Goal: Check status: Check status

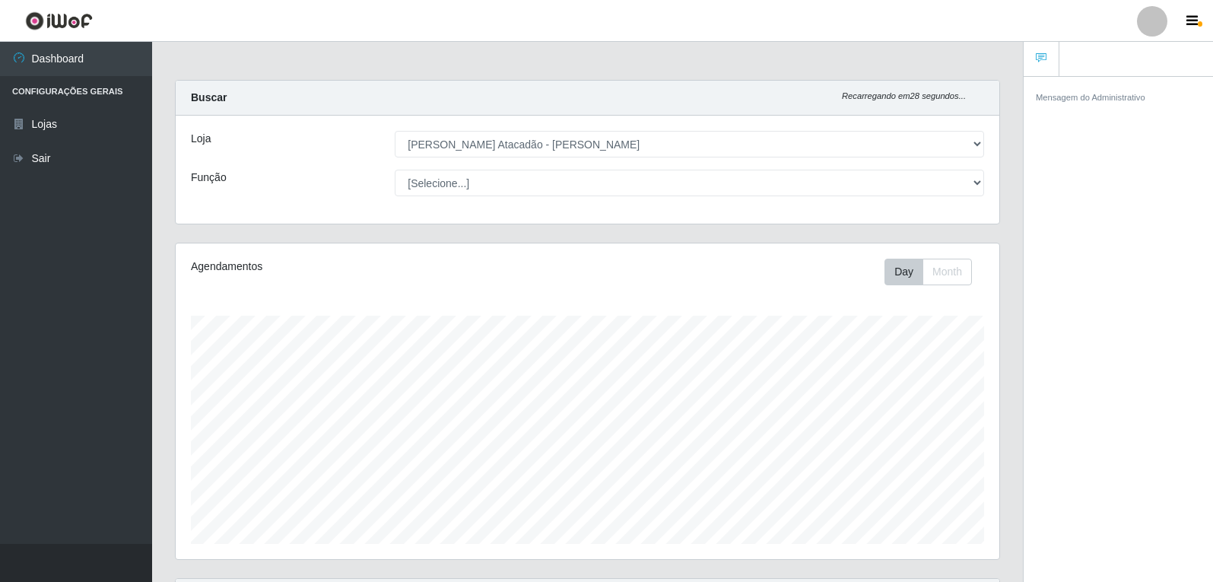
select select "523"
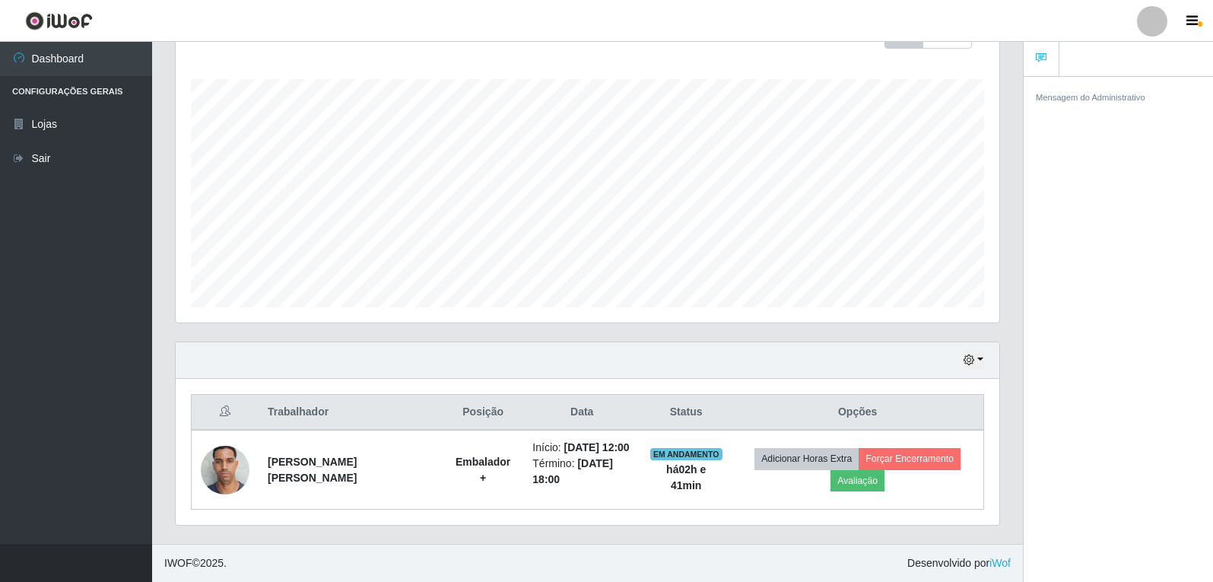
scroll to position [316, 824]
click at [968, 363] on icon "button" at bounding box center [969, 359] width 11 height 11
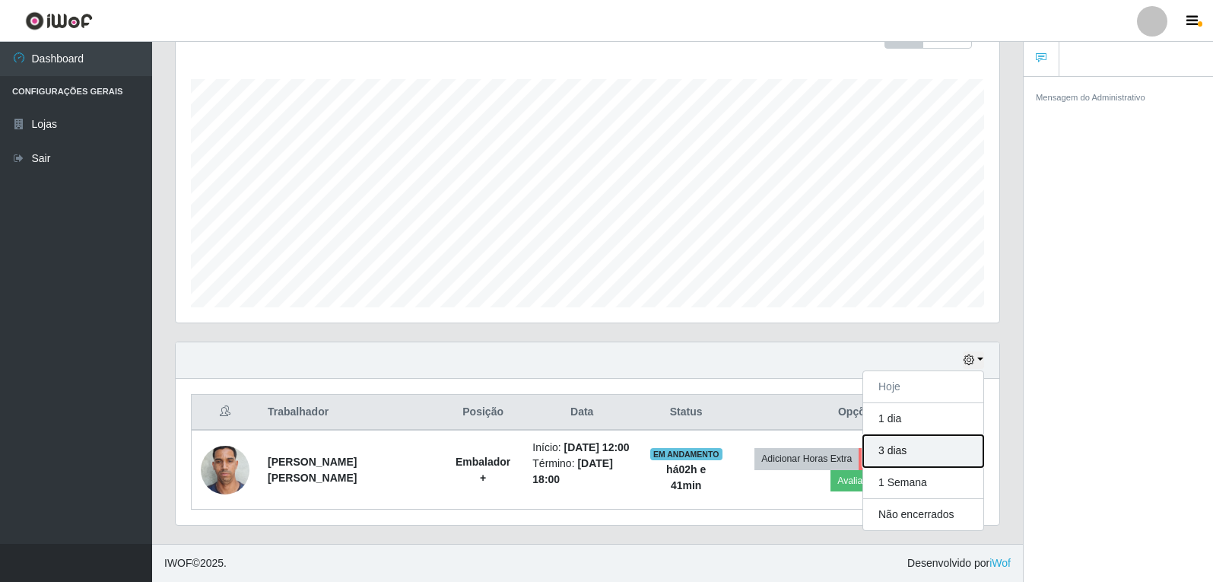
click at [953, 446] on button "3 dias" at bounding box center [923, 451] width 120 height 32
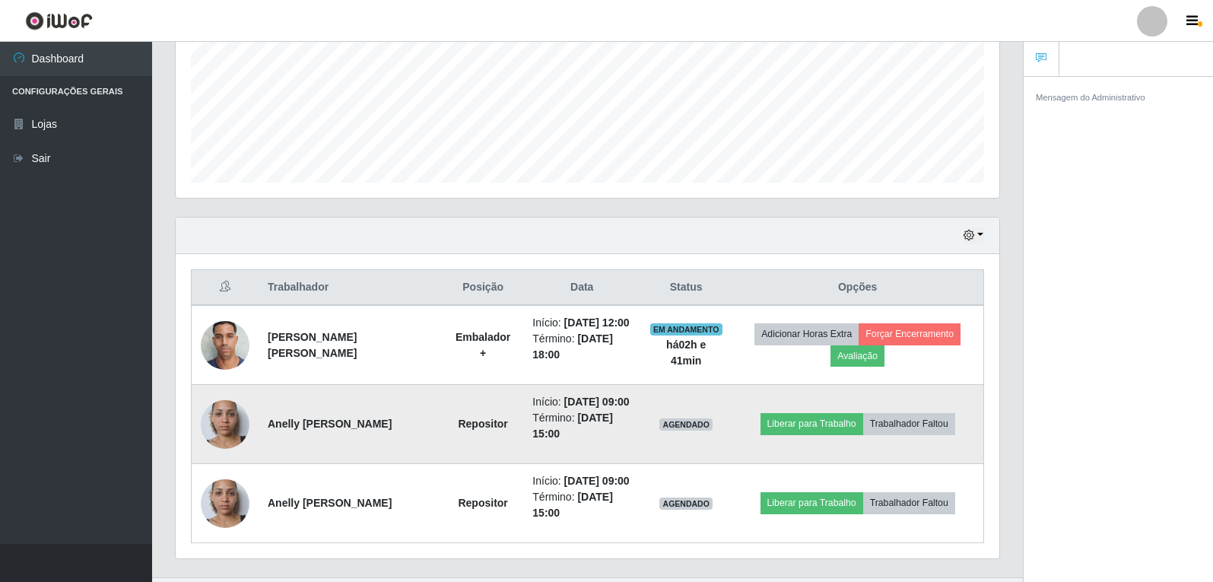
scroll to position [389, 0]
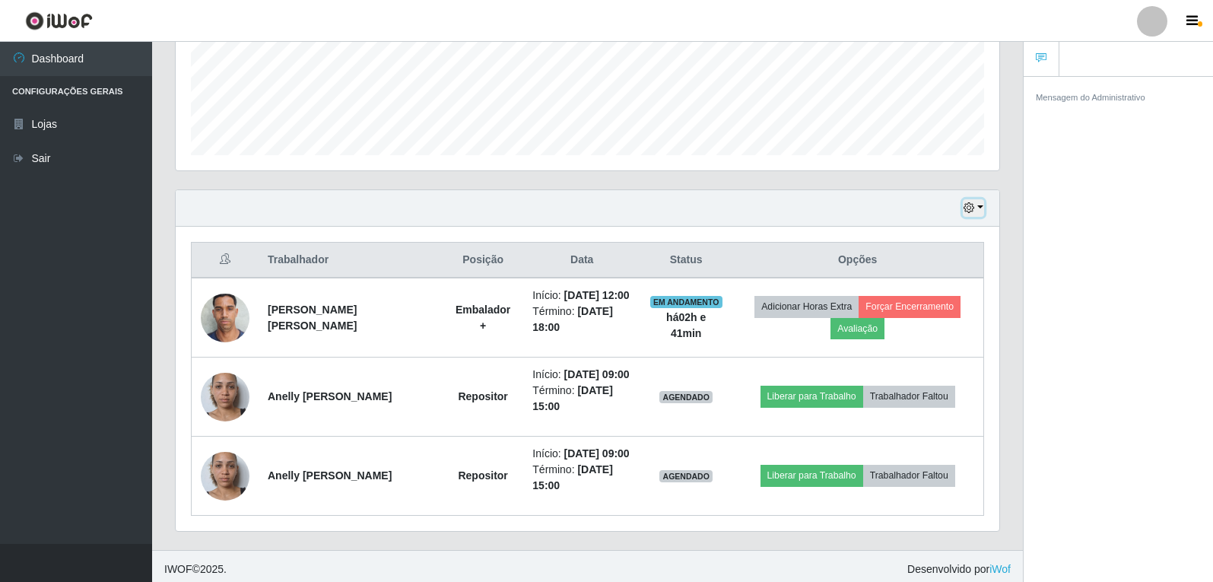
click at [970, 212] on icon "button" at bounding box center [969, 207] width 11 height 11
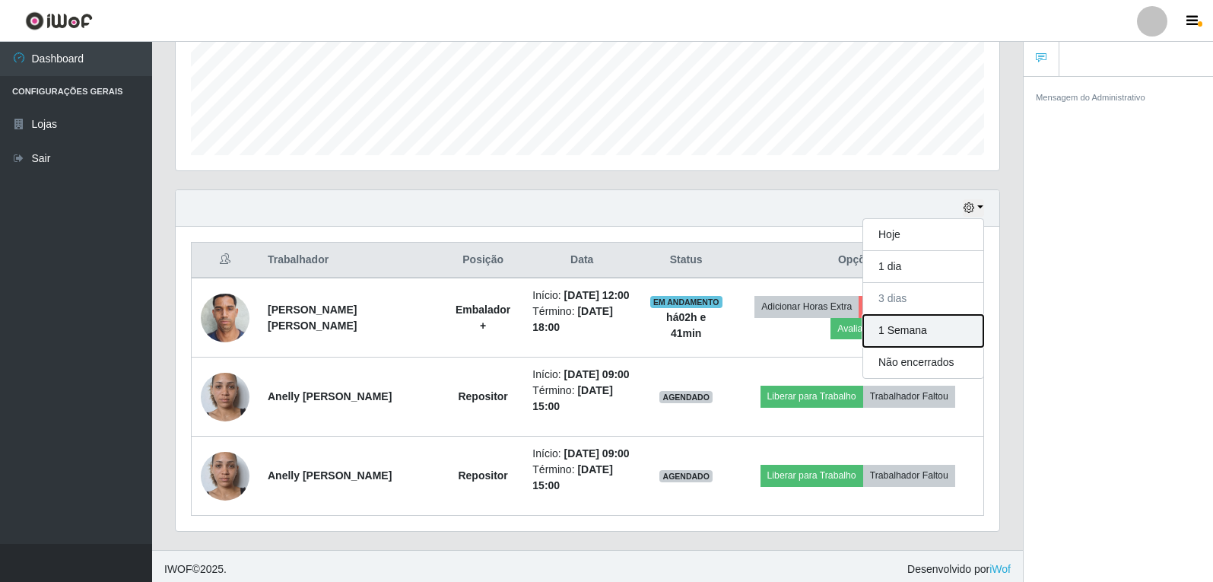
click at [902, 329] on button "1 Semana" at bounding box center [923, 331] width 120 height 32
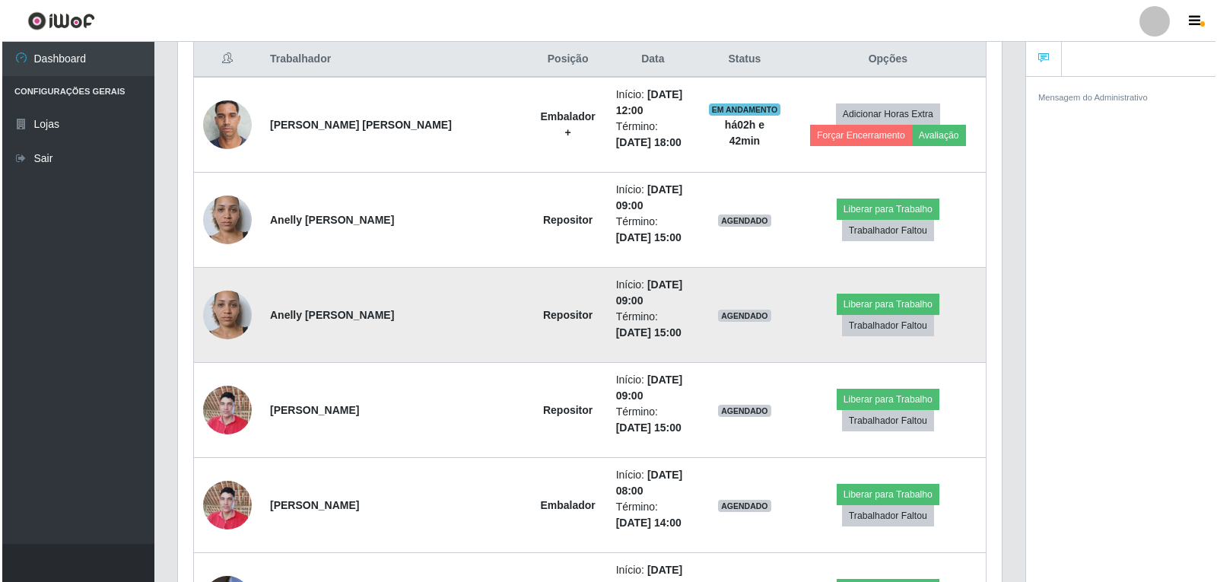
scroll to position [617, 0]
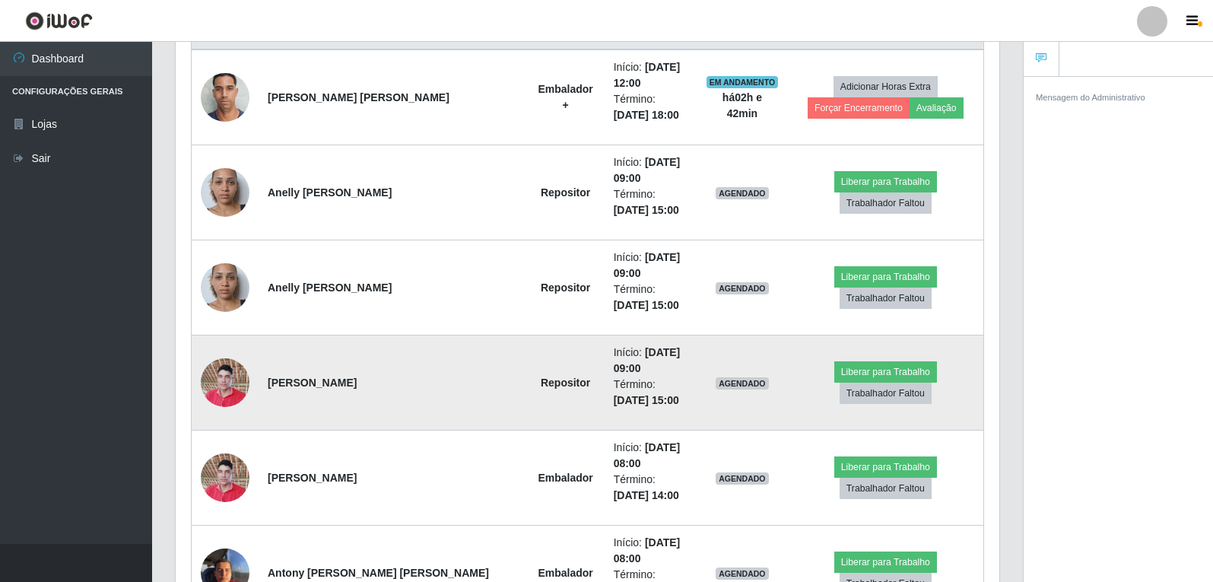
click at [211, 386] on img at bounding box center [225, 382] width 49 height 65
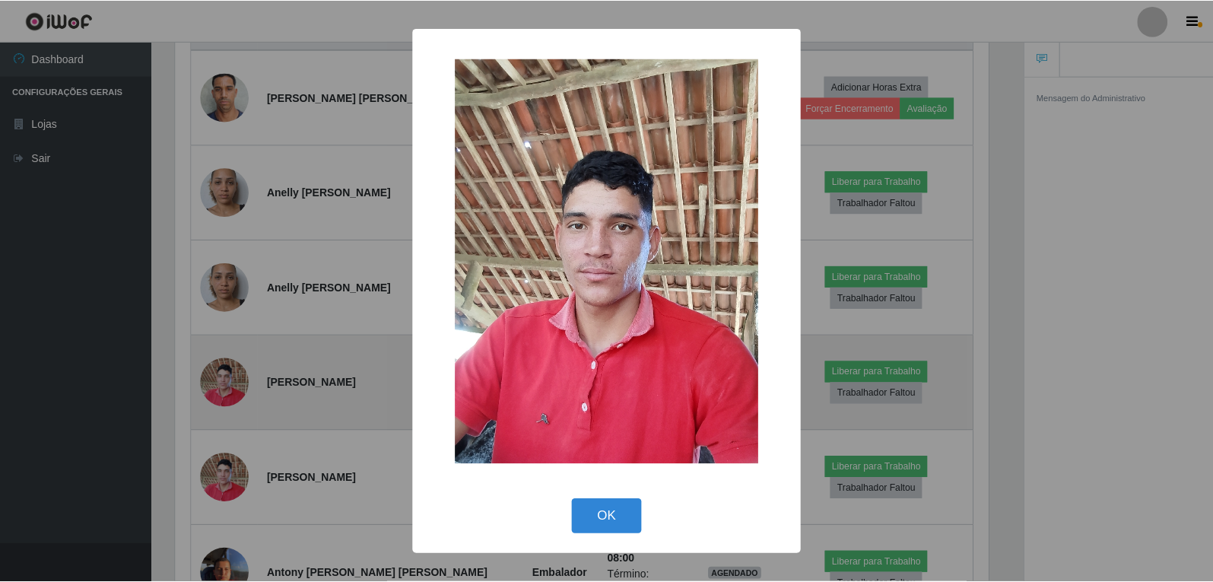
scroll to position [316, 816]
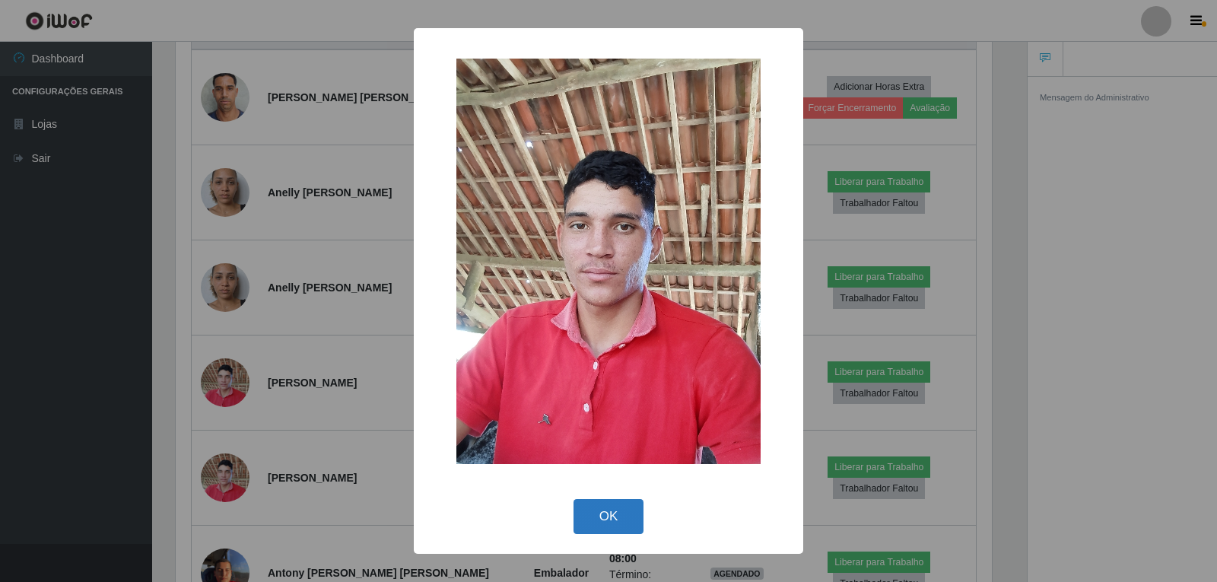
click at [630, 526] on button "OK" at bounding box center [608, 517] width 71 height 36
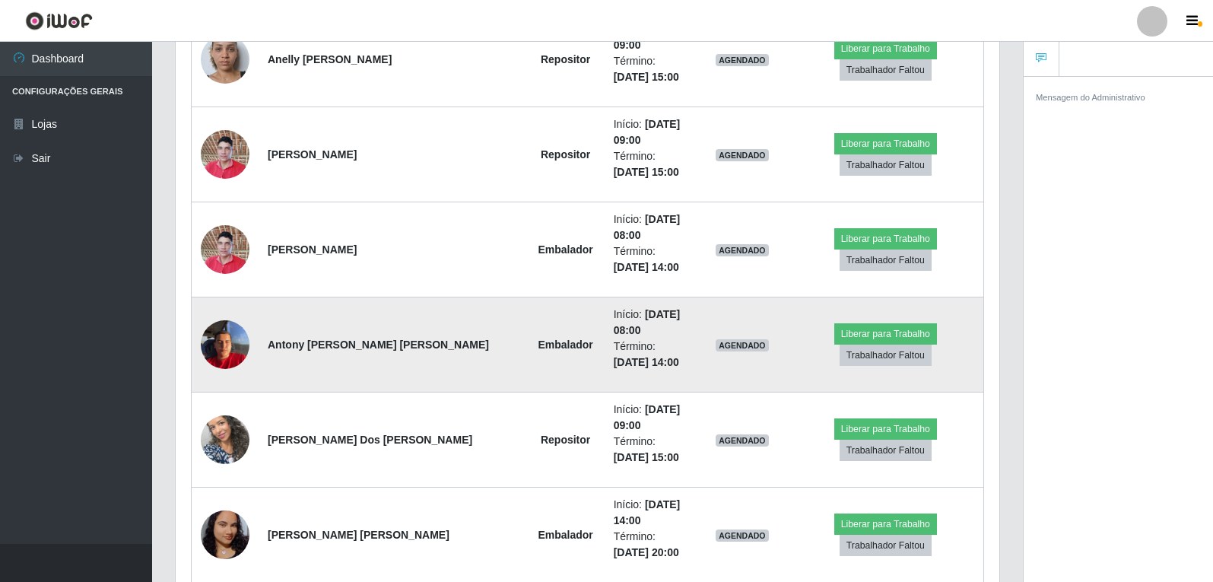
scroll to position [921, 0]
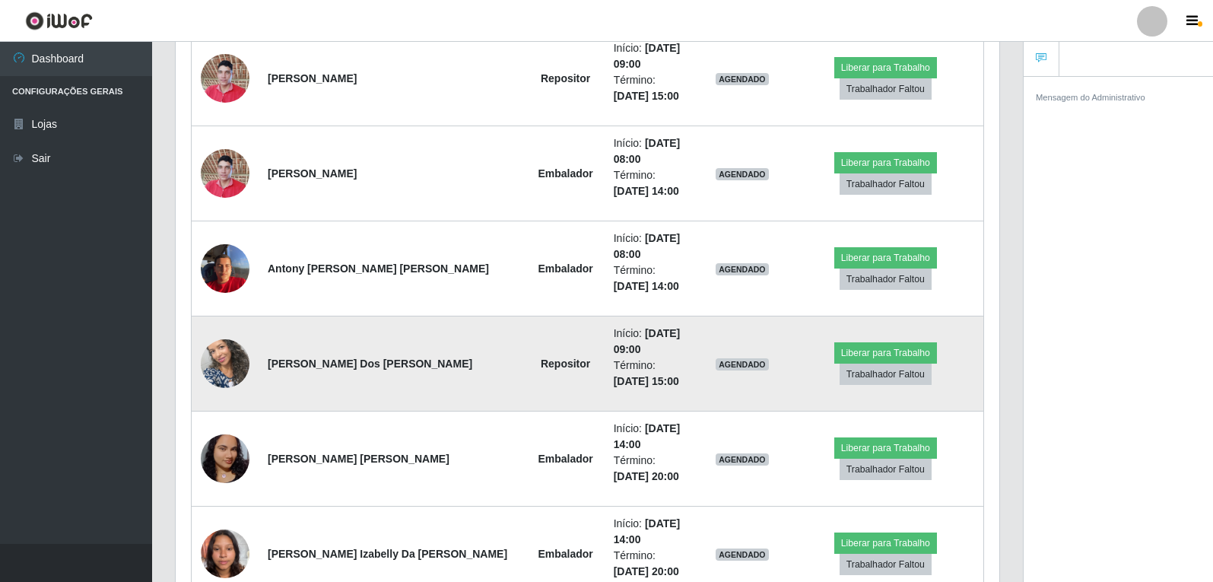
click at [208, 373] on img at bounding box center [225, 363] width 49 height 87
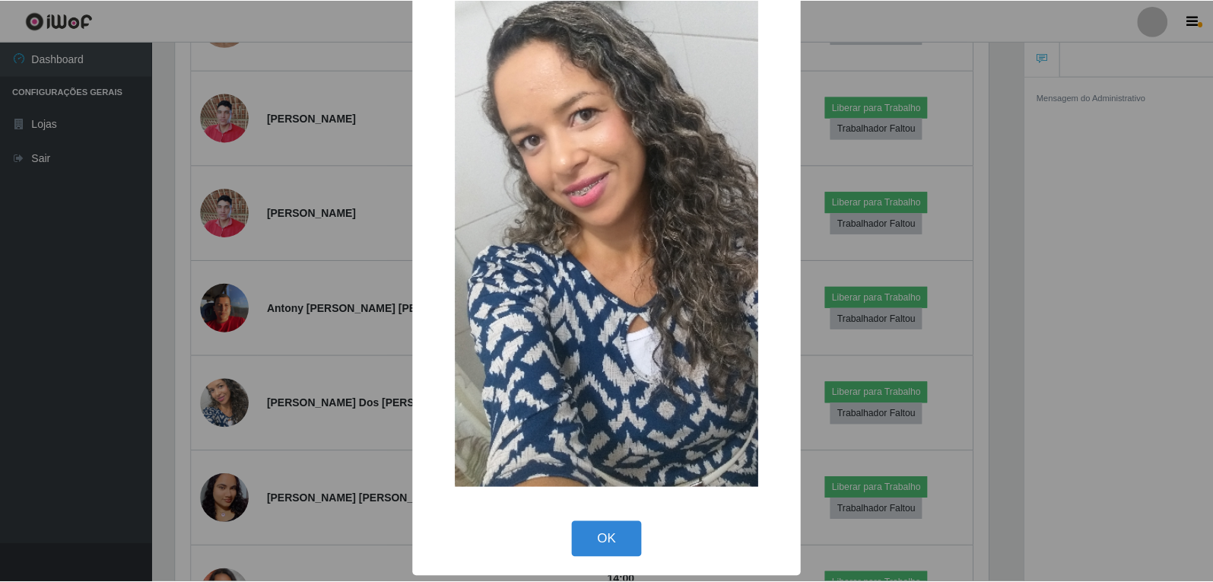
scroll to position [92, 0]
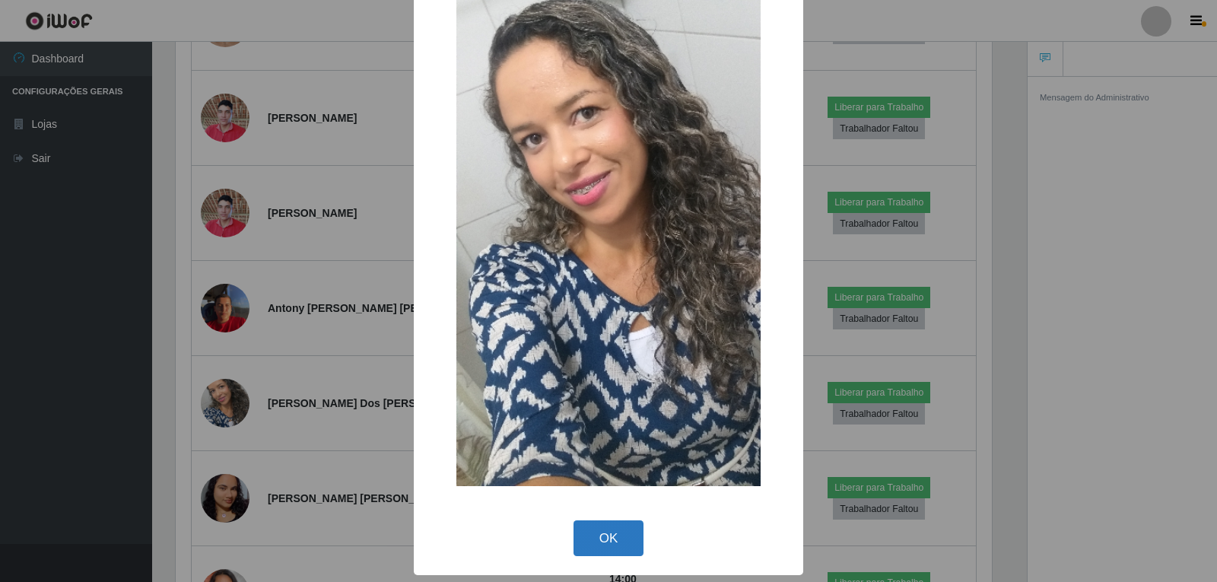
click at [584, 542] on button "OK" at bounding box center [608, 538] width 71 height 36
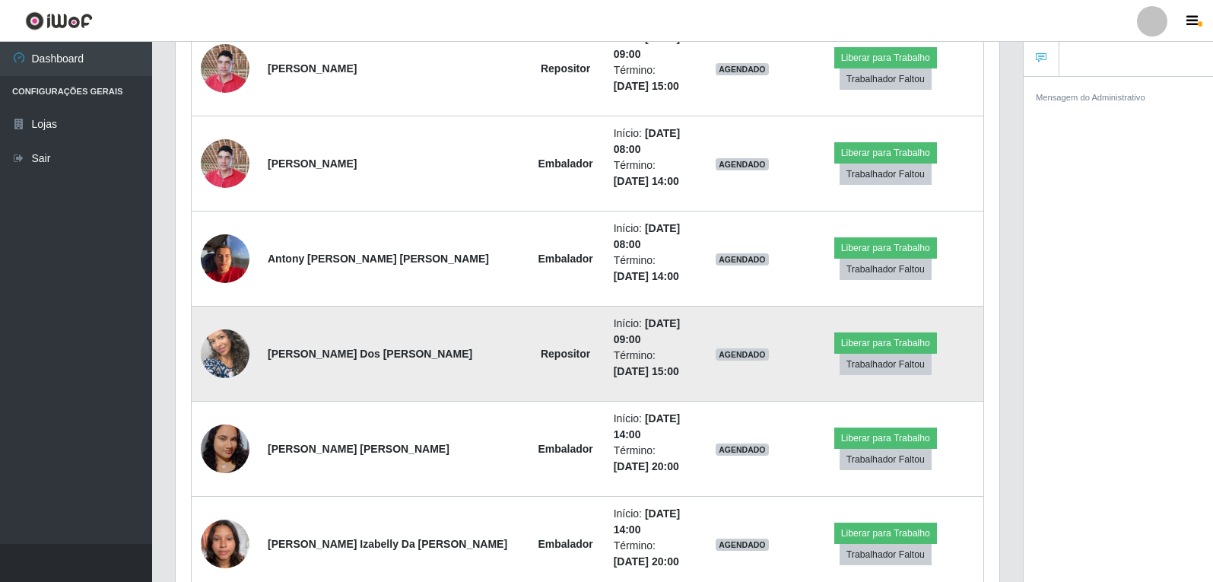
scroll to position [958, 0]
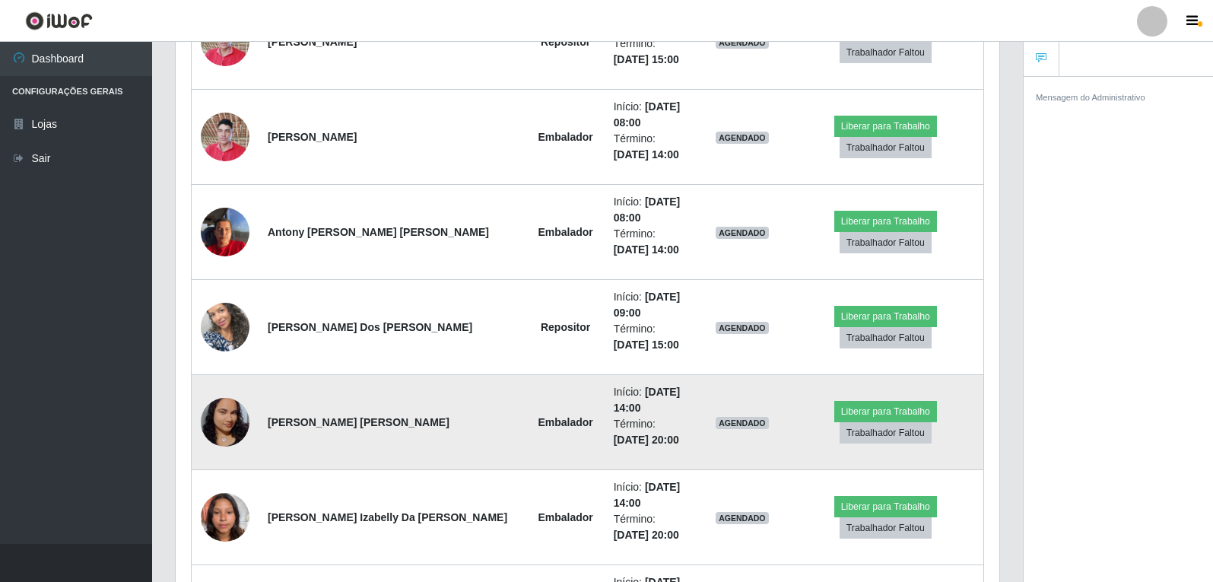
click at [218, 428] on img at bounding box center [225, 422] width 49 height 108
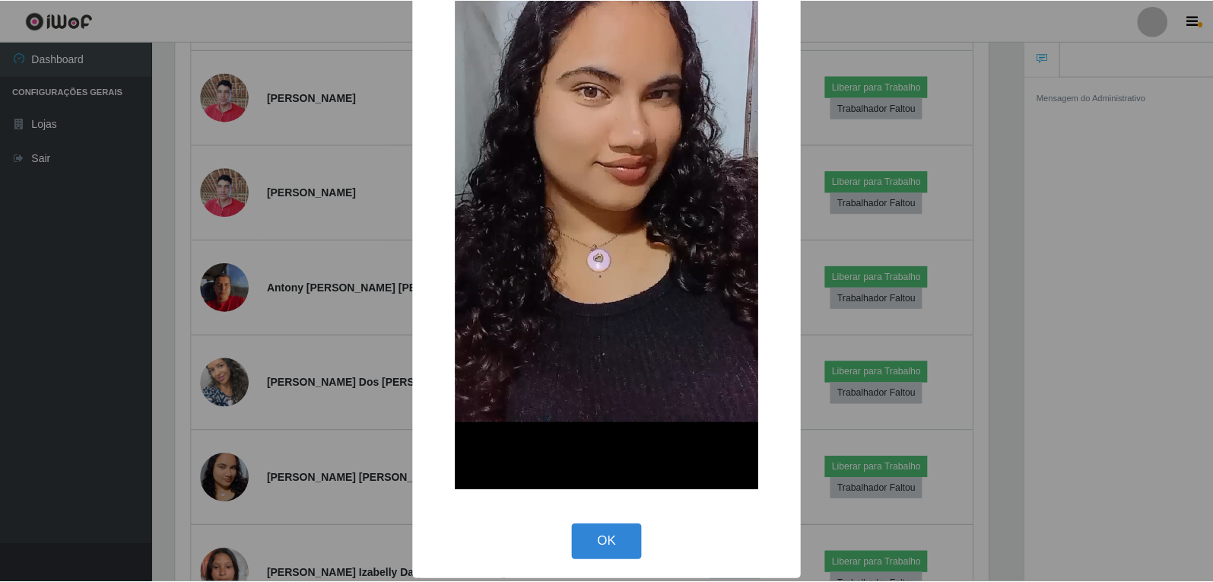
scroll to position [227, 0]
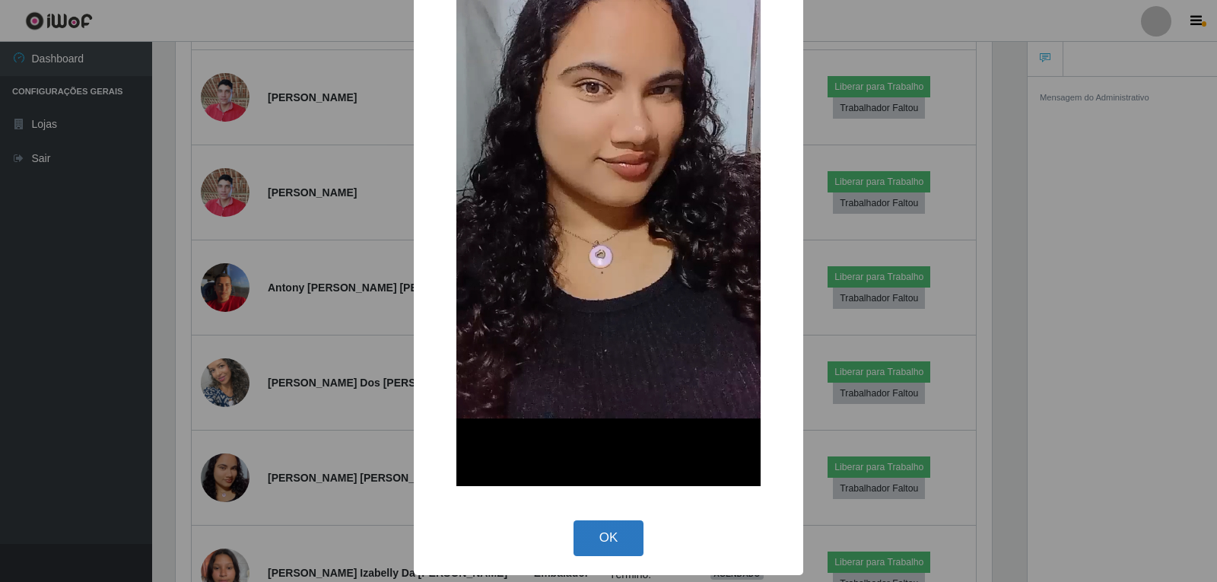
click at [612, 548] on button "OK" at bounding box center [608, 538] width 71 height 36
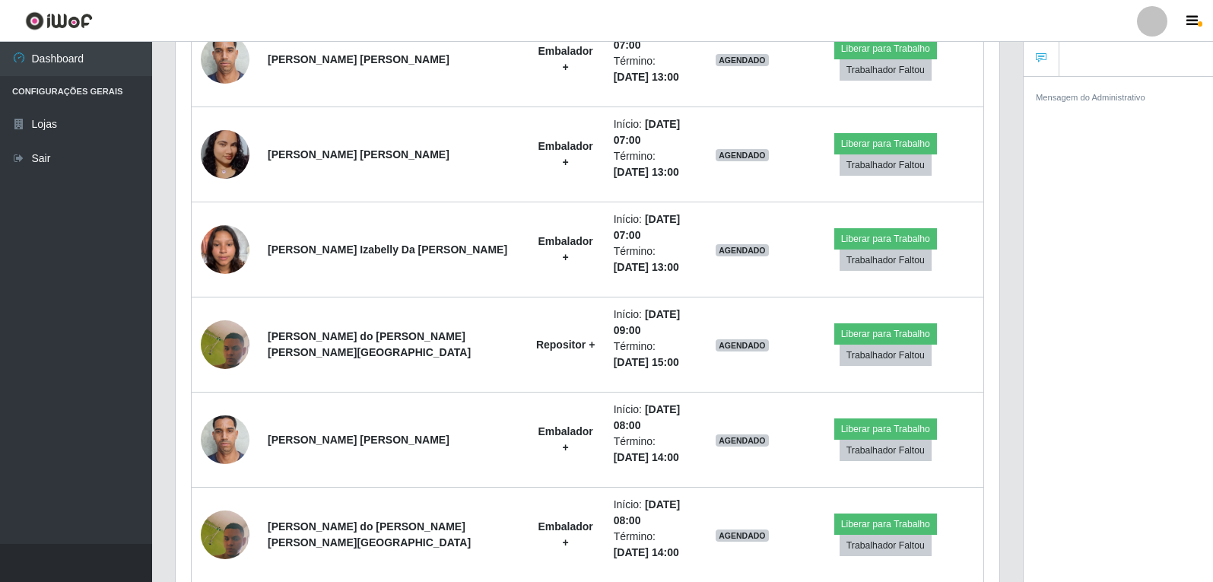
scroll to position [1584, 0]
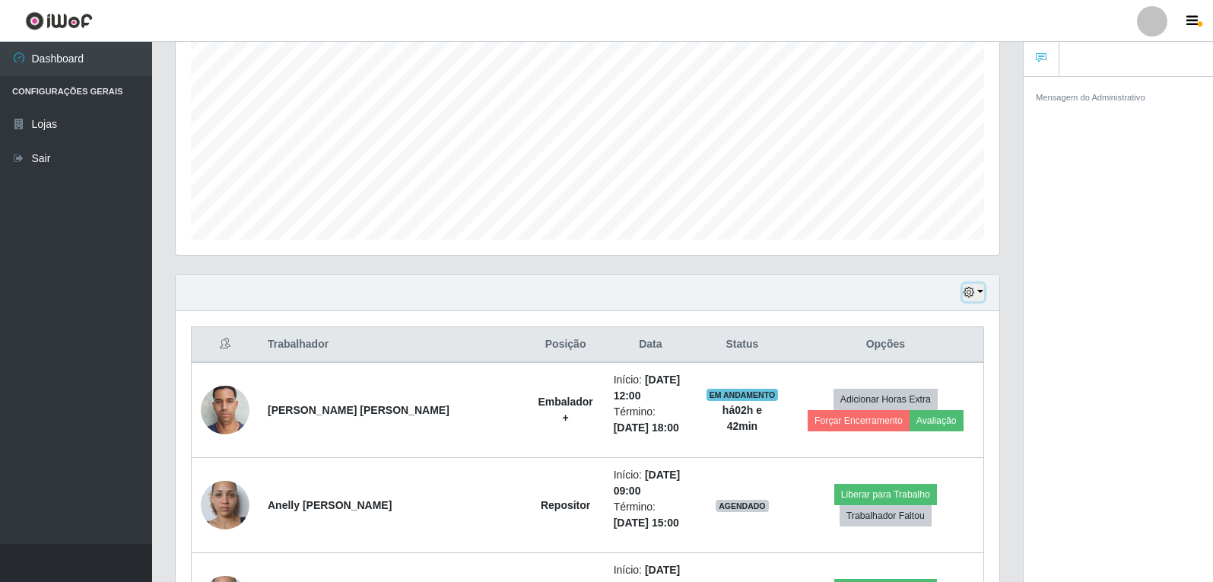
click at [979, 294] on button "button" at bounding box center [973, 292] width 21 height 17
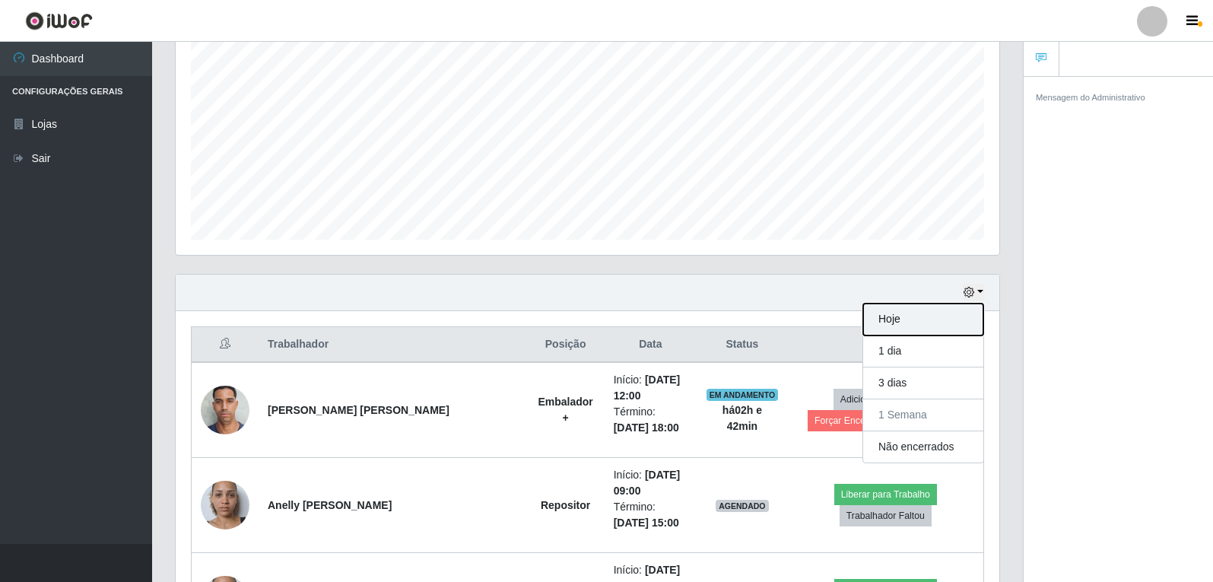
click at [908, 325] on button "Hoje" at bounding box center [923, 319] width 120 height 32
